Goal: Information Seeking & Learning: Learn about a topic

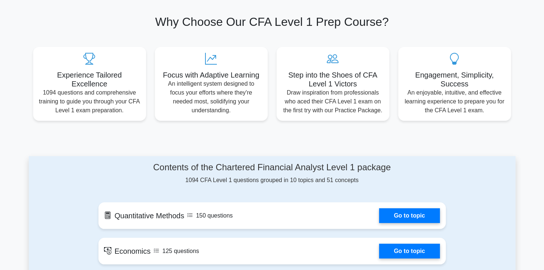
scroll to position [258, 0]
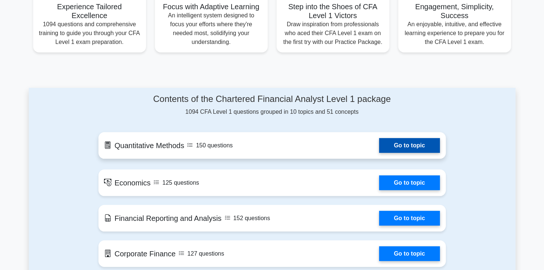
click at [409, 145] on link "Go to topic" at bounding box center [409, 145] width 61 height 15
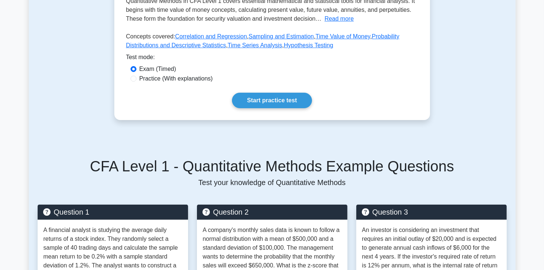
click at [142, 83] on div "Practice (With explanations)" at bounding box center [272, 79] width 292 height 10
click at [139, 81] on div "Practice (With explanations)" at bounding box center [272, 78] width 283 height 9
click at [136, 79] on input "Practice (With explanations)" at bounding box center [134, 79] width 6 height 6
radio input "true"
click at [250, 99] on link "Start practice test" at bounding box center [272, 100] width 80 height 15
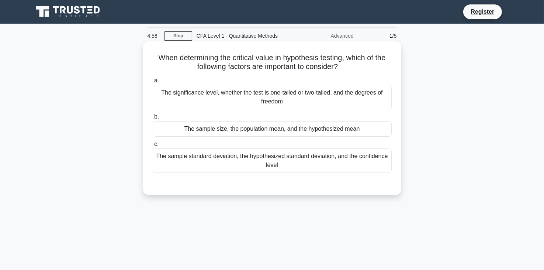
click at [288, 82] on label "a. The significance level, whether the test is one-tailed or two-tailed, and th…" at bounding box center [272, 92] width 239 height 33
click at [153, 82] on input "a. The significance level, whether the test is one-tailed or two-tailed, and th…" at bounding box center [153, 80] width 0 height 5
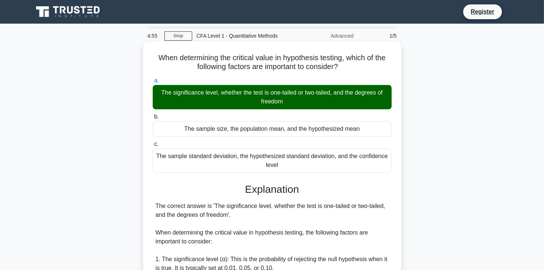
click at [273, 189] on h3 "Explanation" at bounding box center [272, 189] width 230 height 13
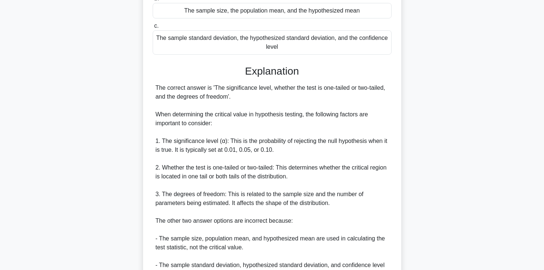
scroll to position [193, 0]
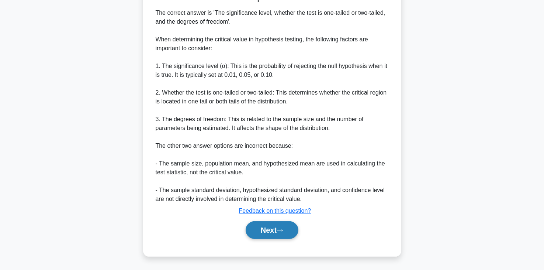
click at [270, 228] on button "Next" at bounding box center [272, 230] width 53 height 18
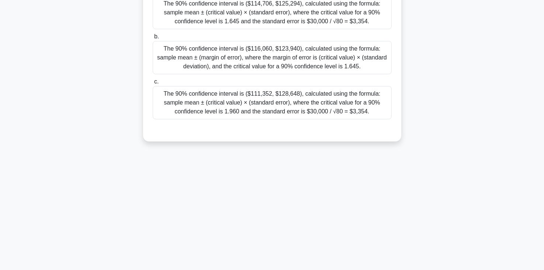
scroll to position [18, 0]
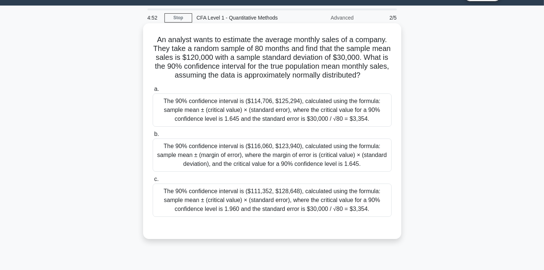
click at [257, 193] on div "The 90% confidence interval is ($111,352, $128,648), calculated using the formu…" at bounding box center [272, 199] width 239 height 33
click at [153, 182] on input "c. The 90% confidence interval is ($111,352, $128,648), calculated using the fo…" at bounding box center [153, 179] width 0 height 5
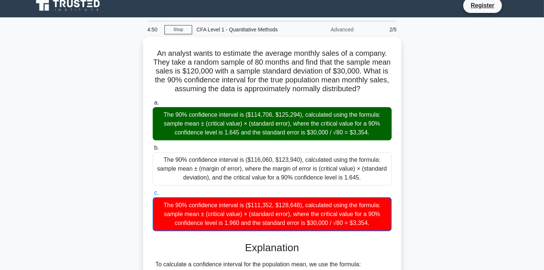
scroll to position [0, 0]
